Goal: Transaction & Acquisition: Purchase product/service

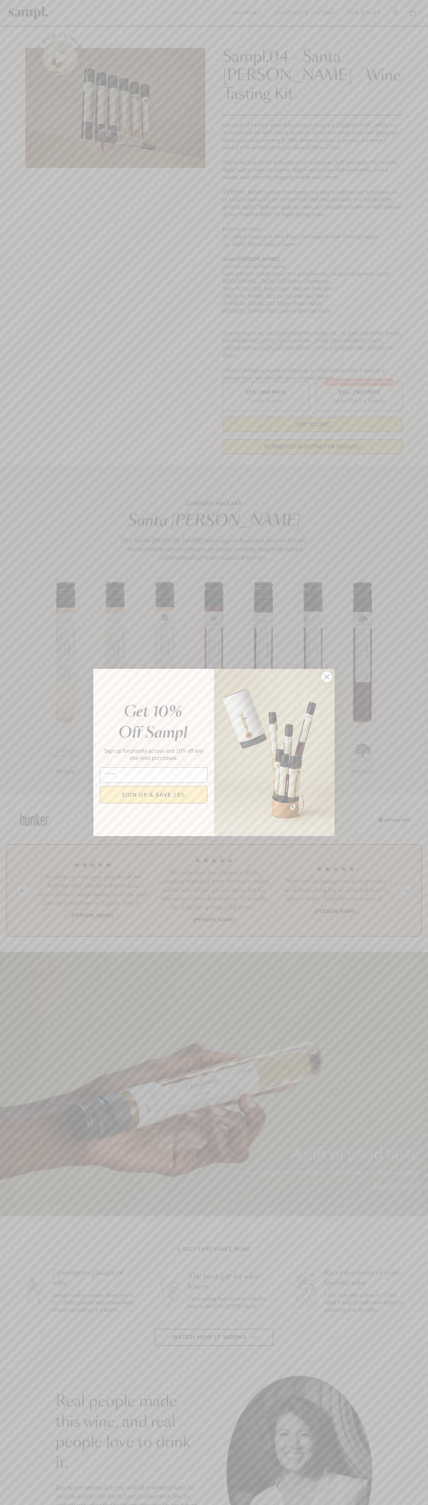
click at [327, 677] on icon "Close dialog" at bounding box center [327, 677] width 4 height 4
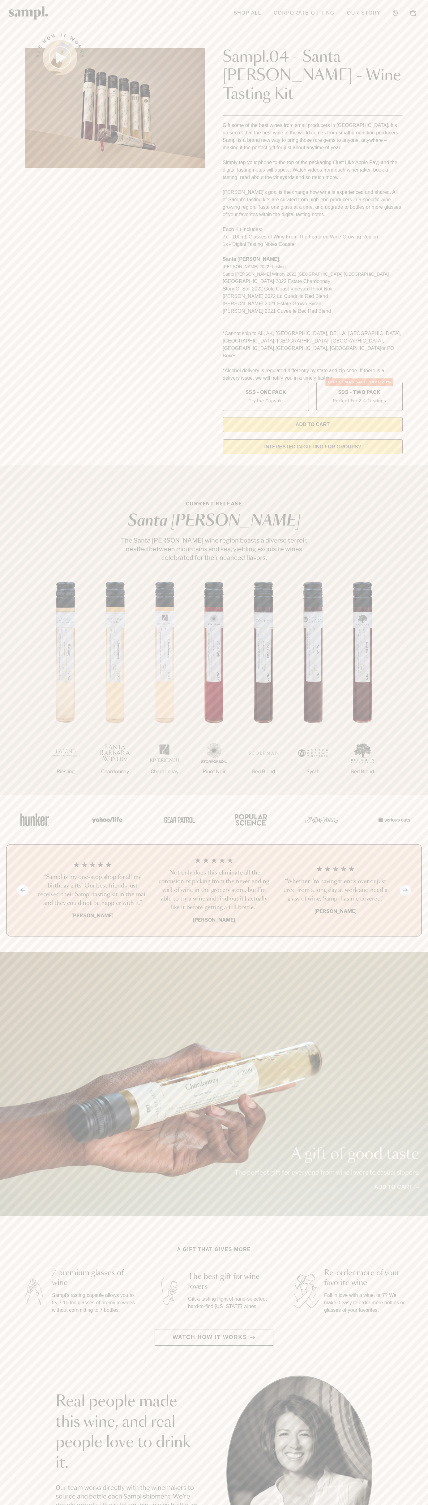
click at [307, 30] on div "Sampl.04 - Santa [PERSON_NAME] - Wine Tasting Kit Gift some of the best wines f…" at bounding box center [313, 228] width 180 height 407
click at [406, 844] on div "Previous slide Next slide “Not only does this eliminate all the confusion of pi…" at bounding box center [214, 890] width 416 height 92
click at [214, 1504] on html "Skip to main content Toggle navigation menu Shop All Corporate Gifting Our Stor…" at bounding box center [214, 1251] width 428 height 2503
click at [5, 609] on div "1/7 Riesling 2/7 Chardonnay 3/7" at bounding box center [214, 688] width 428 height 213
click at [360, 382] on label "Christmas SALE! Save 20% $95 - Two Pack Perfect For 2-4 Tastings" at bounding box center [360, 396] width 86 height 29
